Goal: Task Accomplishment & Management: Manage account settings

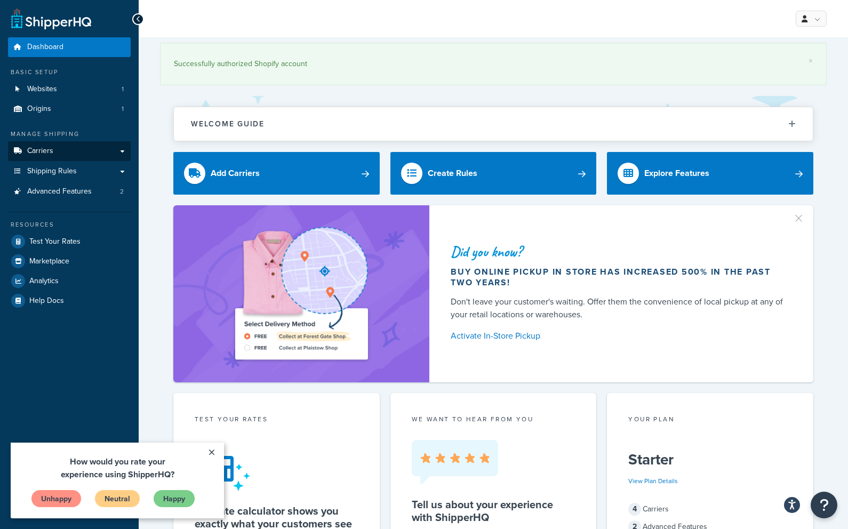
click at [56, 153] on link "Carriers" at bounding box center [69, 151] width 123 height 20
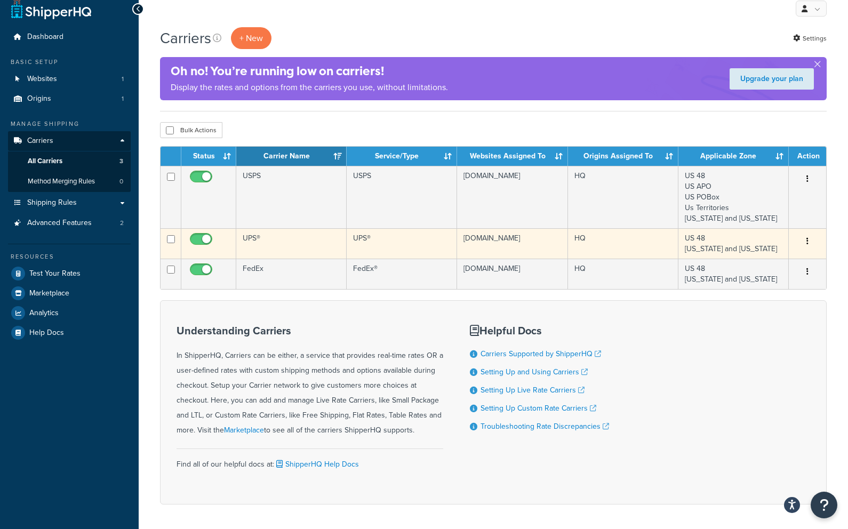
scroll to position [11, 0]
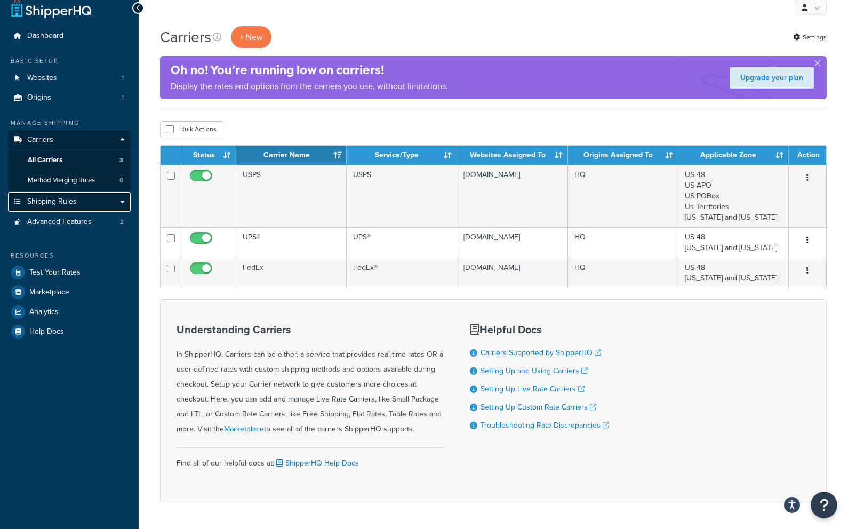
click at [89, 208] on link "Shipping Rules" at bounding box center [69, 202] width 123 height 20
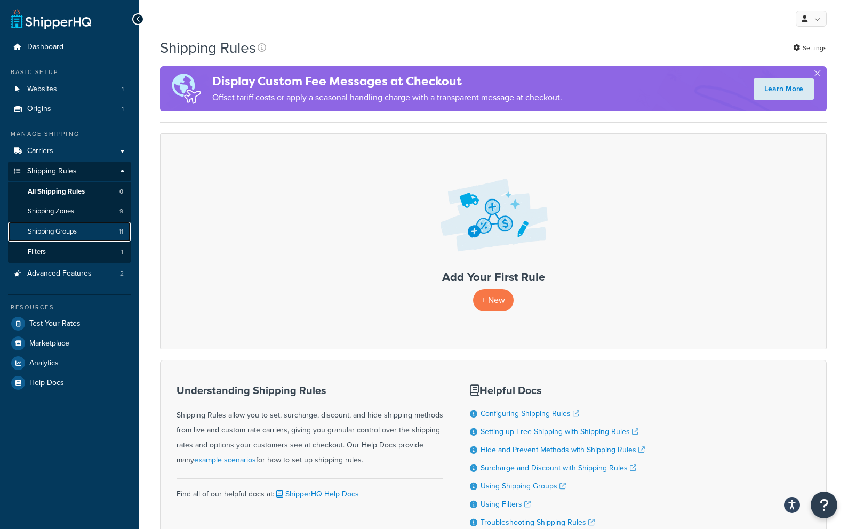
click at [65, 230] on span "Shipping Groups" at bounding box center [52, 231] width 49 height 9
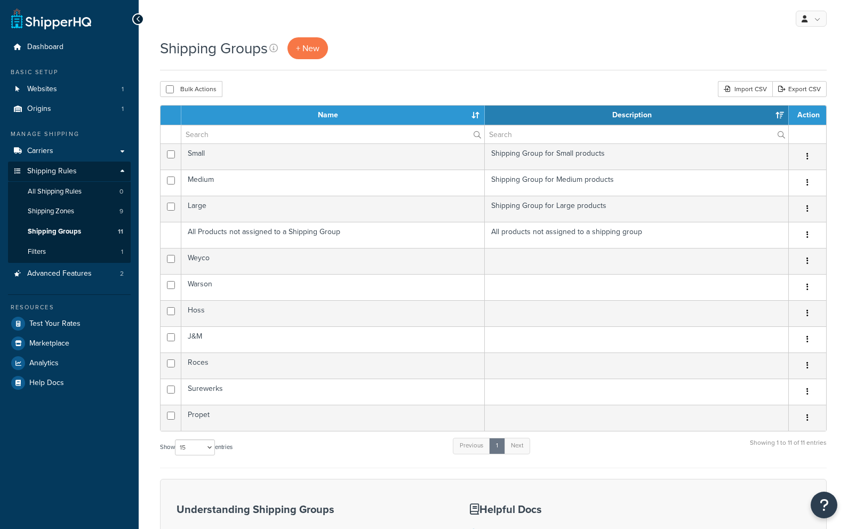
select select "15"
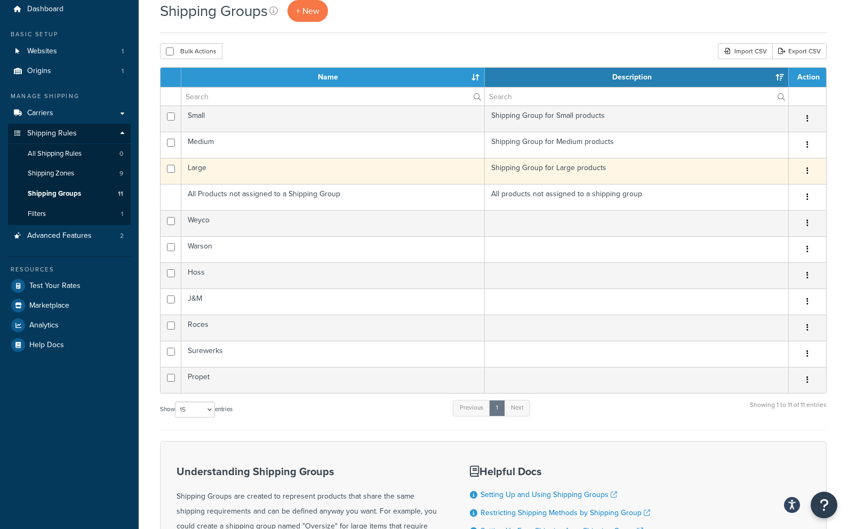
scroll to position [43, 0]
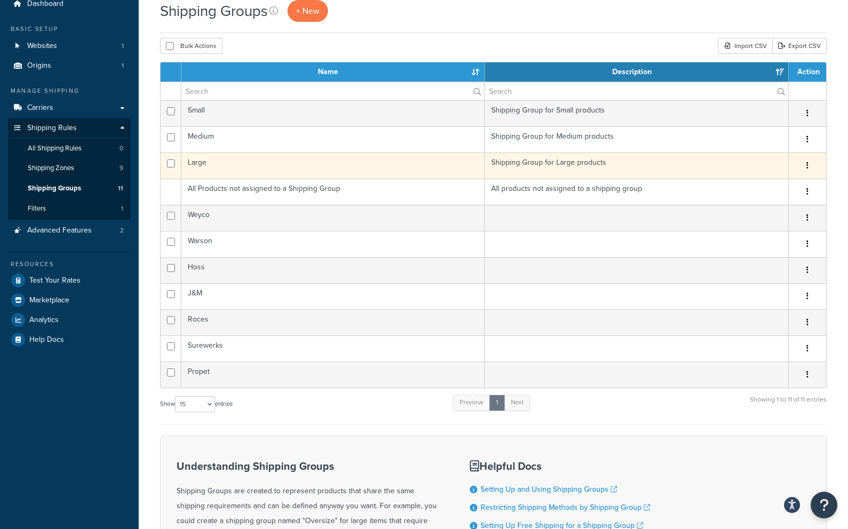
click at [366, 166] on td "Large" at bounding box center [333, 166] width 304 height 26
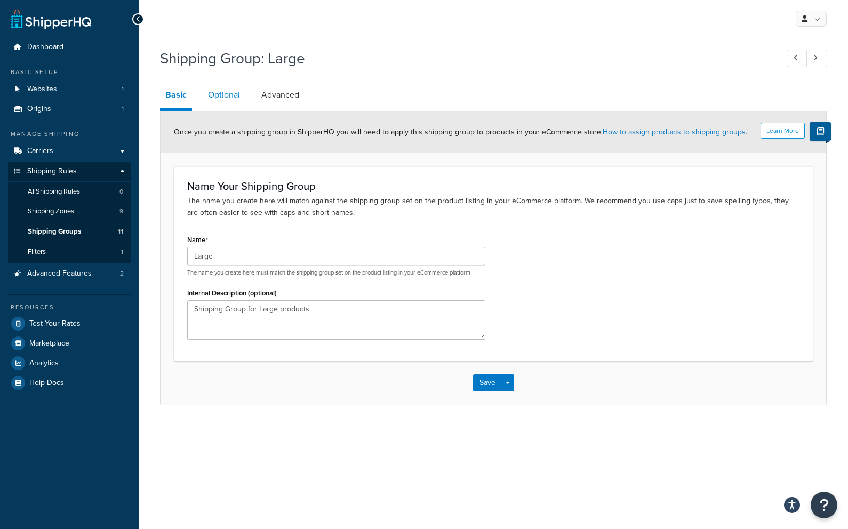
click at [229, 94] on link "Optional" at bounding box center [224, 95] width 43 height 26
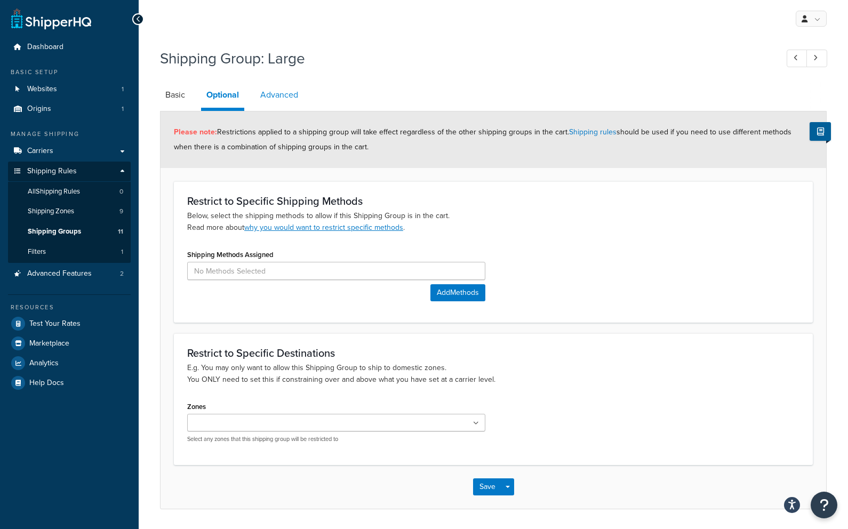
click at [283, 101] on link "Advanced" at bounding box center [279, 95] width 49 height 26
